Goal: Information Seeking & Learning: Learn about a topic

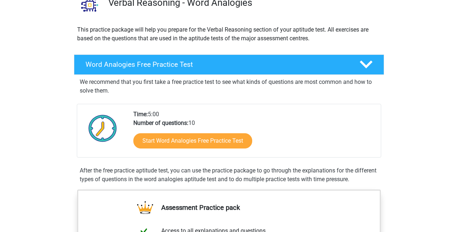
click at [238, 140] on link "Start Word Analogies Free Practice Test" at bounding box center [192, 140] width 119 height 15
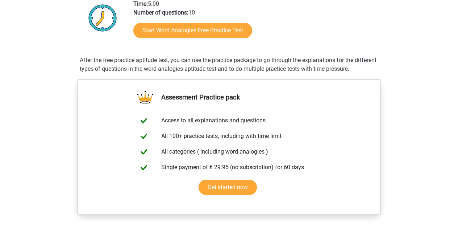
scroll to position [195, 0]
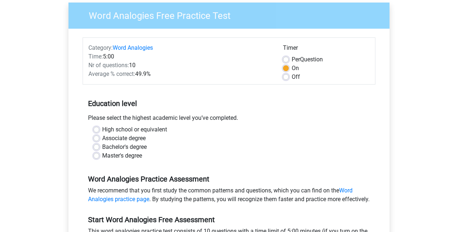
scroll to position [76, 0]
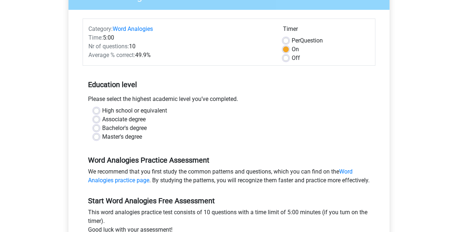
click at [102, 127] on label "Bachelor's degree" at bounding box center [124, 128] width 45 height 9
click at [98, 127] on input "Bachelor's degree" at bounding box center [97, 127] width 6 height 7
radio input "true"
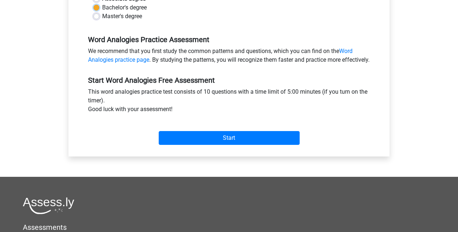
scroll to position [197, 0]
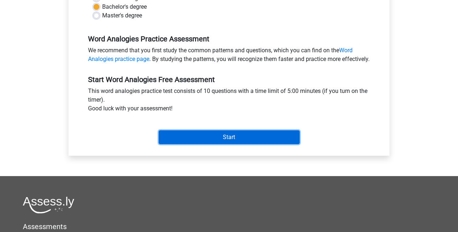
click at [251, 143] on input "Start" at bounding box center [229, 137] width 141 height 14
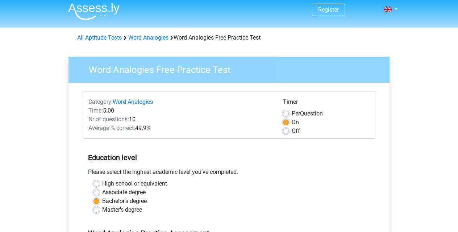
scroll to position [0, 0]
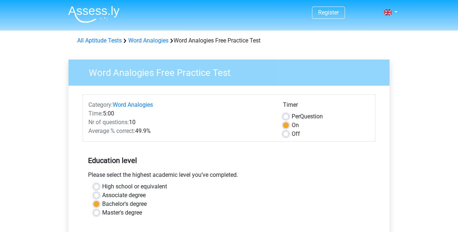
click at [292, 133] on label "Off" at bounding box center [296, 133] width 8 height 9
click at [287, 133] on input "Off" at bounding box center [286, 132] width 6 height 7
radio input "true"
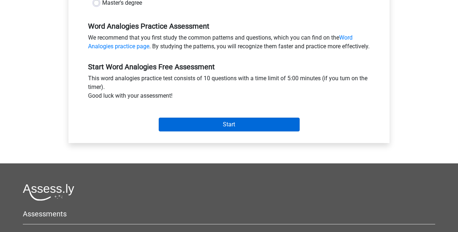
scroll to position [219, 0]
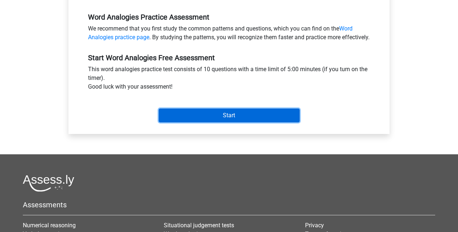
click at [244, 119] on input "Start" at bounding box center [229, 115] width 141 height 14
